Goal: Task Accomplishment & Management: Use online tool/utility

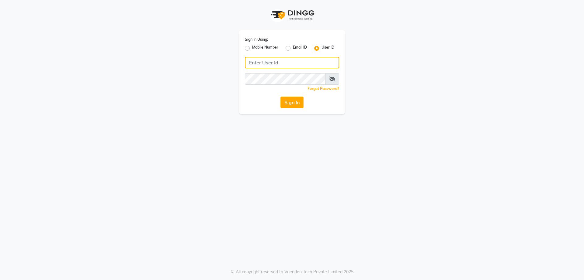
type input "glamhub"
click at [302, 102] on button "Sign In" at bounding box center [291, 103] width 23 height 12
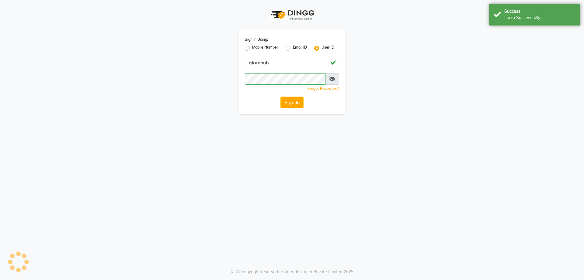
select select "7771"
select select "service"
